Goal: Task Accomplishment & Management: Manage account settings

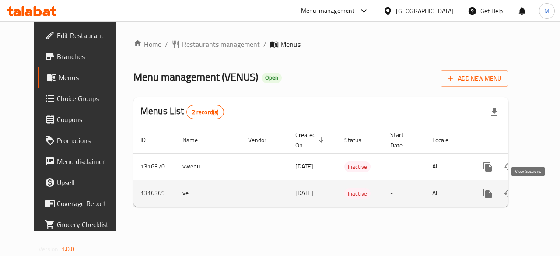
click at [547, 193] on icon "enhanced table" at bounding box center [551, 193] width 8 height 8
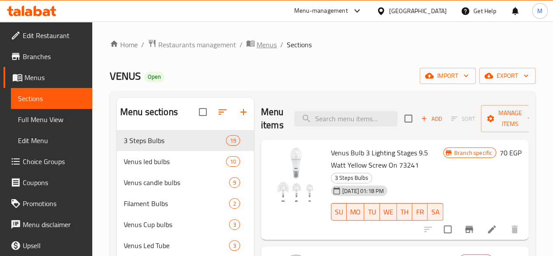
click at [253, 39] on icon "breadcrumb" at bounding box center [250, 43] width 9 height 9
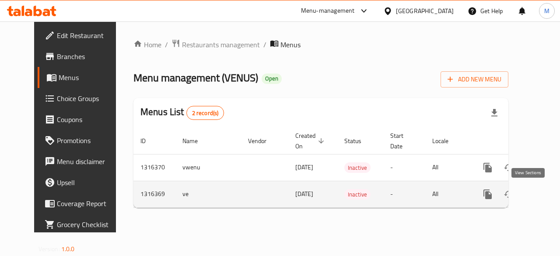
click at [547, 192] on icon "enhanced table" at bounding box center [551, 194] width 8 height 8
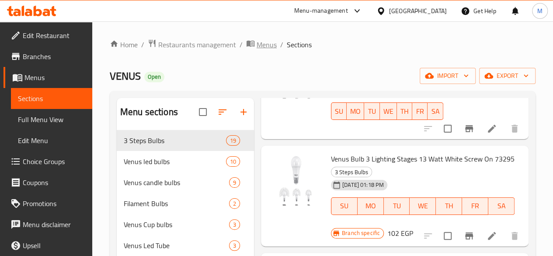
click at [273, 44] on span "Menus" at bounding box center [267, 44] width 20 height 10
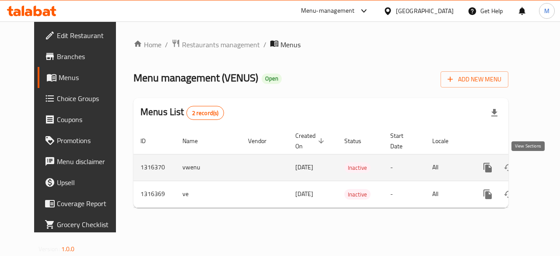
click at [546, 166] on icon "enhanced table" at bounding box center [551, 167] width 10 height 10
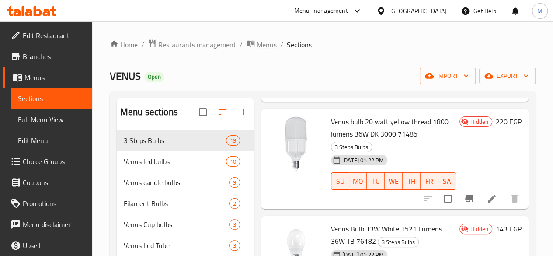
click at [259, 50] on span "Menus" at bounding box center [267, 44] width 20 height 10
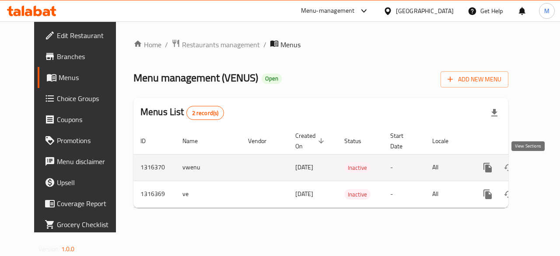
click at [547, 164] on icon "enhanced table" at bounding box center [551, 168] width 8 height 8
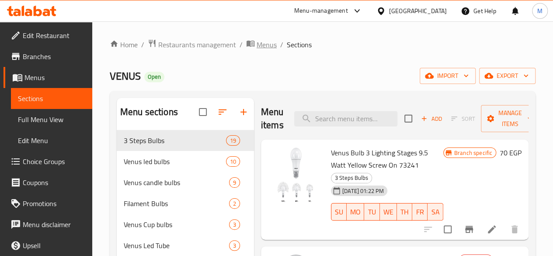
click at [255, 42] on span "breadcrumb" at bounding box center [251, 44] width 10 height 11
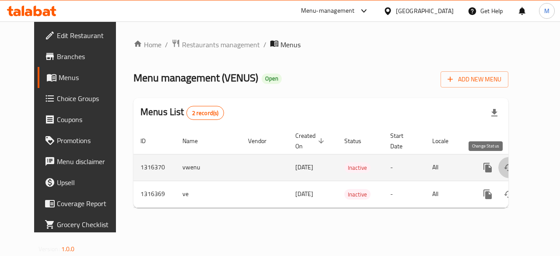
click at [498, 173] on button "enhanced table" at bounding box center [508, 167] width 21 height 21
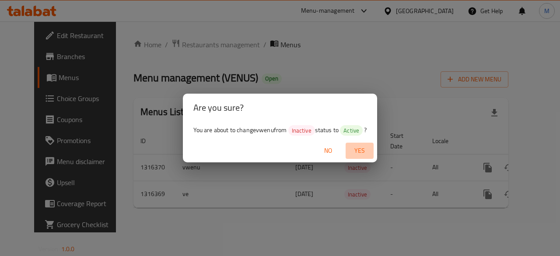
click at [362, 152] on span "Yes" at bounding box center [359, 150] width 21 height 11
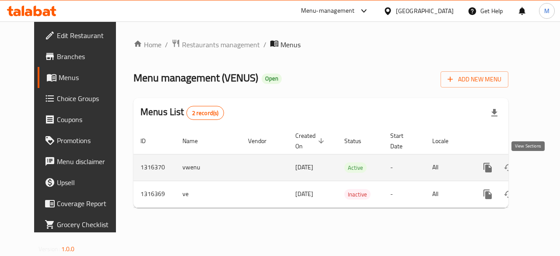
click at [540, 161] on link "enhanced table" at bounding box center [550, 167] width 21 height 21
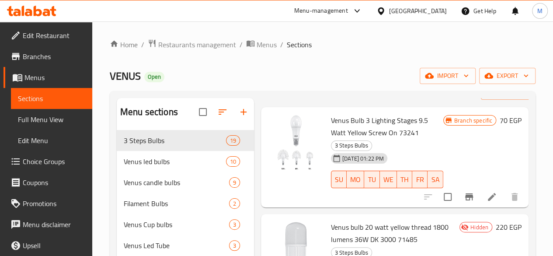
scroll to position [33, 0]
click at [269, 48] on span "Menus" at bounding box center [267, 44] width 20 height 10
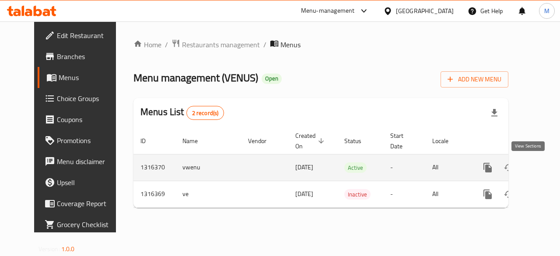
click at [547, 168] on icon "enhanced table" at bounding box center [551, 168] width 8 height 8
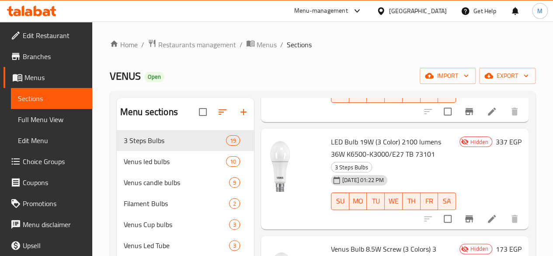
scroll to position [272, 0]
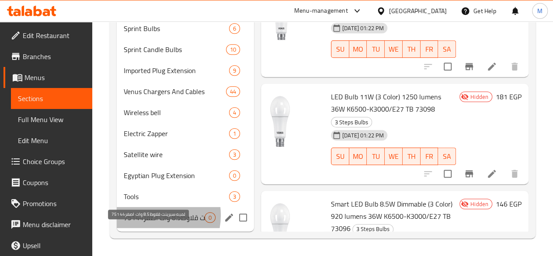
drag, startPoint x: 146, startPoint y: 216, endPoint x: 351, endPoint y: 203, distance: 205.6
click at [351, 203] on div "Menu sections 3 Steps Bulbs 19 Venus led bulbs 10 Venus candle bulbs 9 Filament…" at bounding box center [323, 35] width 412 height 392
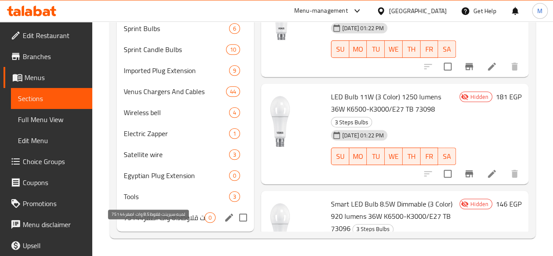
click at [159, 213] on span "لمبه سبرينت قلاوظ8.5 وات اصفر75144" at bounding box center [164, 217] width 81 height 10
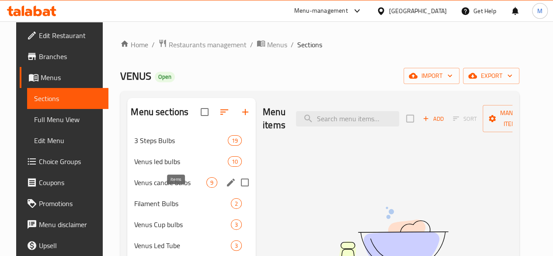
scroll to position [272, 0]
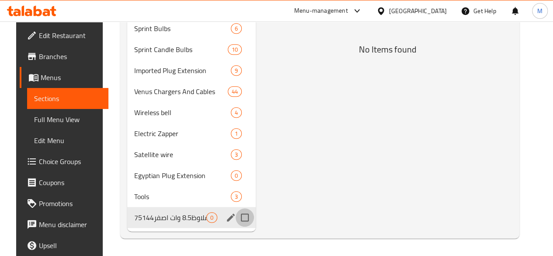
click at [236, 217] on input "Menu sections" at bounding box center [245, 217] width 18 height 18
checkbox input "true"
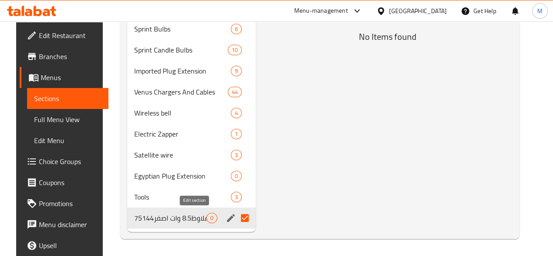
click at [227, 217] on icon "edit" at bounding box center [231, 218] width 8 height 8
